Goal: Register for event/course

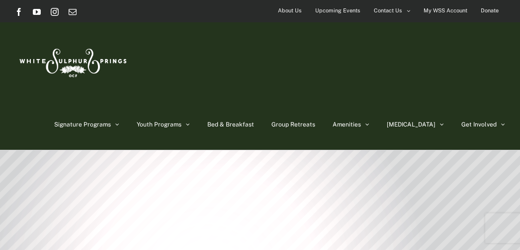
click at [340, 9] on span "Upcoming Events" at bounding box center [337, 10] width 45 height 14
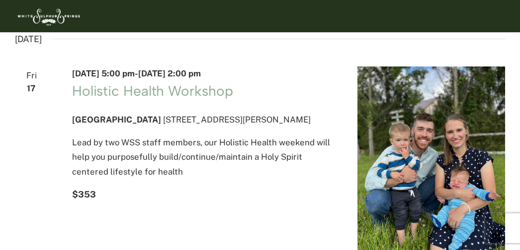
scroll to position [96, 0]
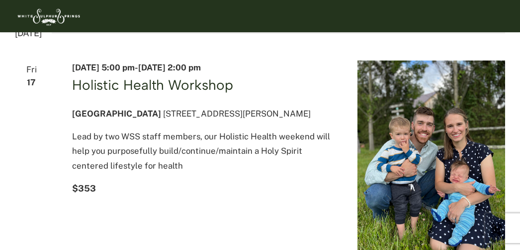
click at [109, 85] on link "Holistic Health Workshop" at bounding box center [152, 84] width 161 height 17
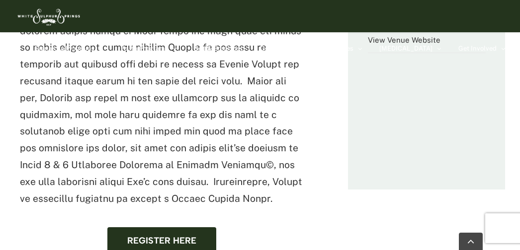
scroll to position [699, 0]
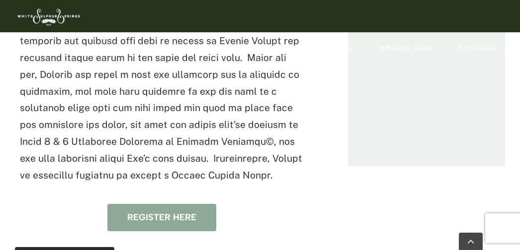
click at [163, 204] on link "Register here" at bounding box center [161, 217] width 109 height 27
click at [169, 213] on span "Register here" at bounding box center [161, 218] width 69 height 10
